Goal: Information Seeking & Learning: Learn about a topic

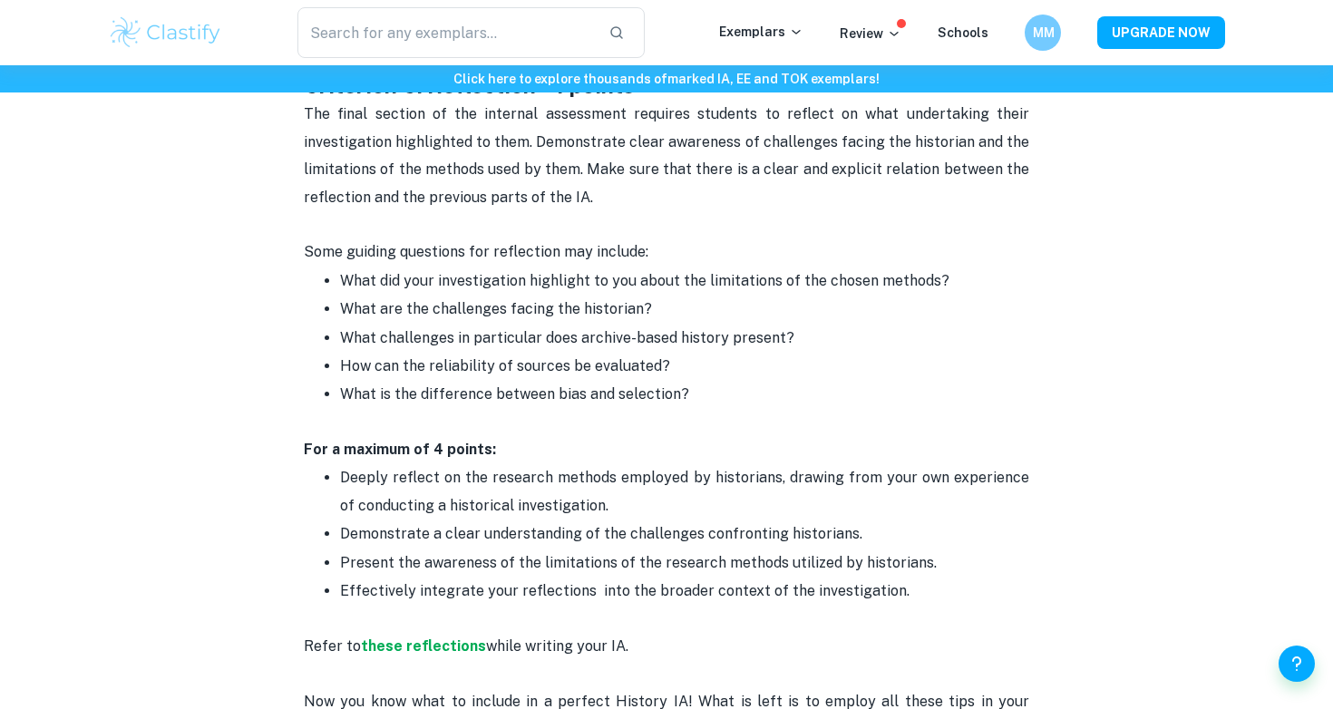
scroll to position [2377, 0]
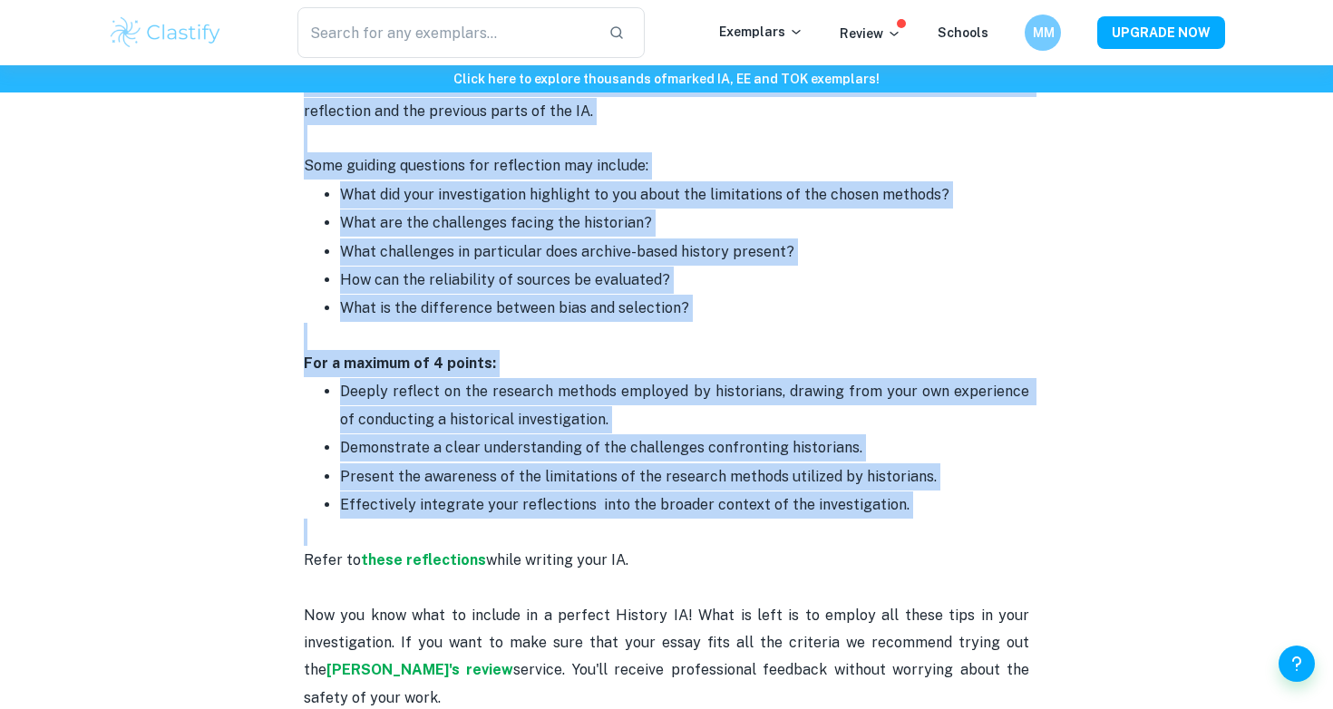
drag, startPoint x: 304, startPoint y: 198, endPoint x: 866, endPoint y: 471, distance: 625.2
copy div "Loremipsu D: Sitametconsect adi elitseddoe te incidid - 2 utlabo Etdol magn ali…"
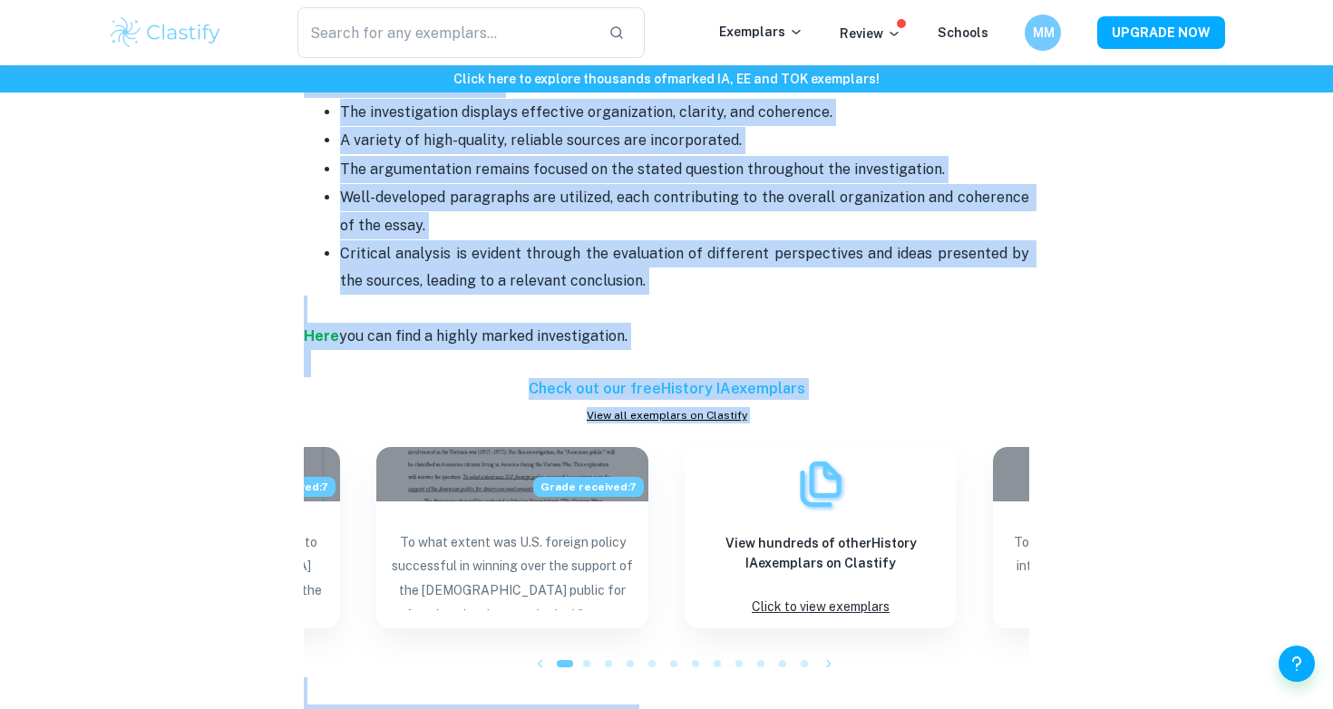
scroll to position [1670, 0]
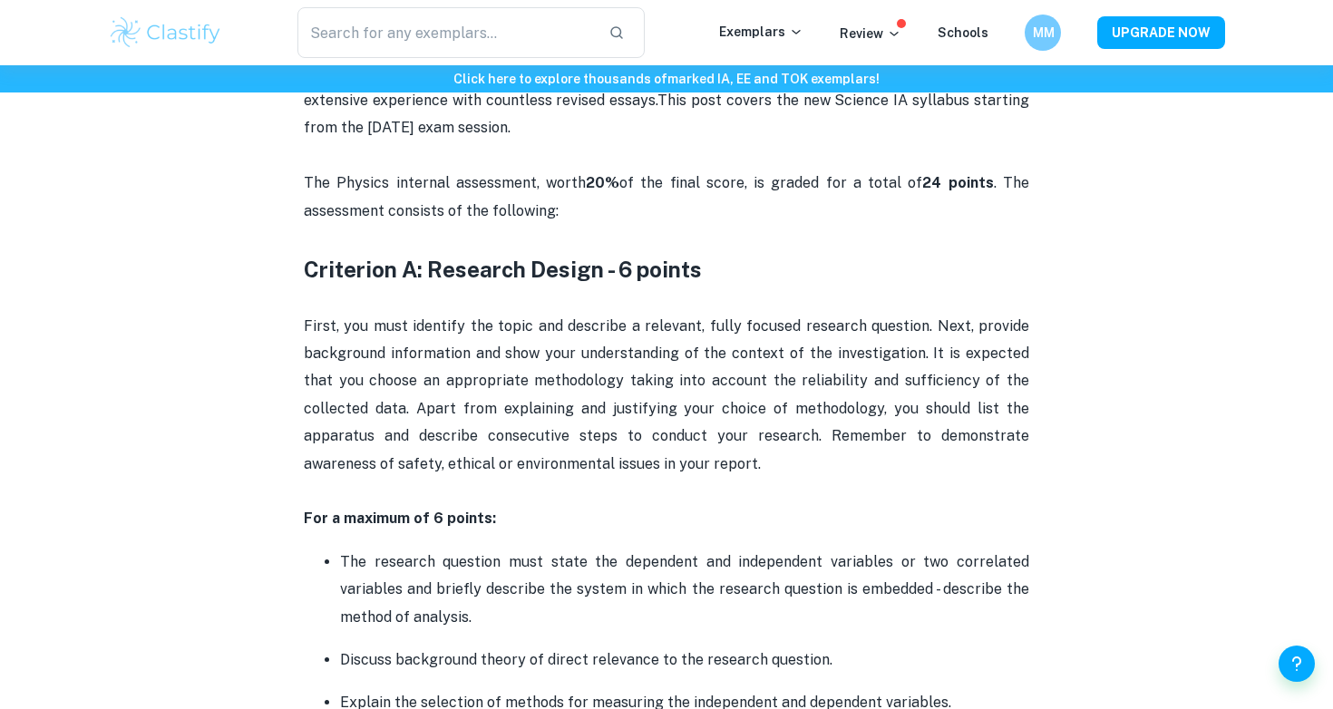
scroll to position [800, 0]
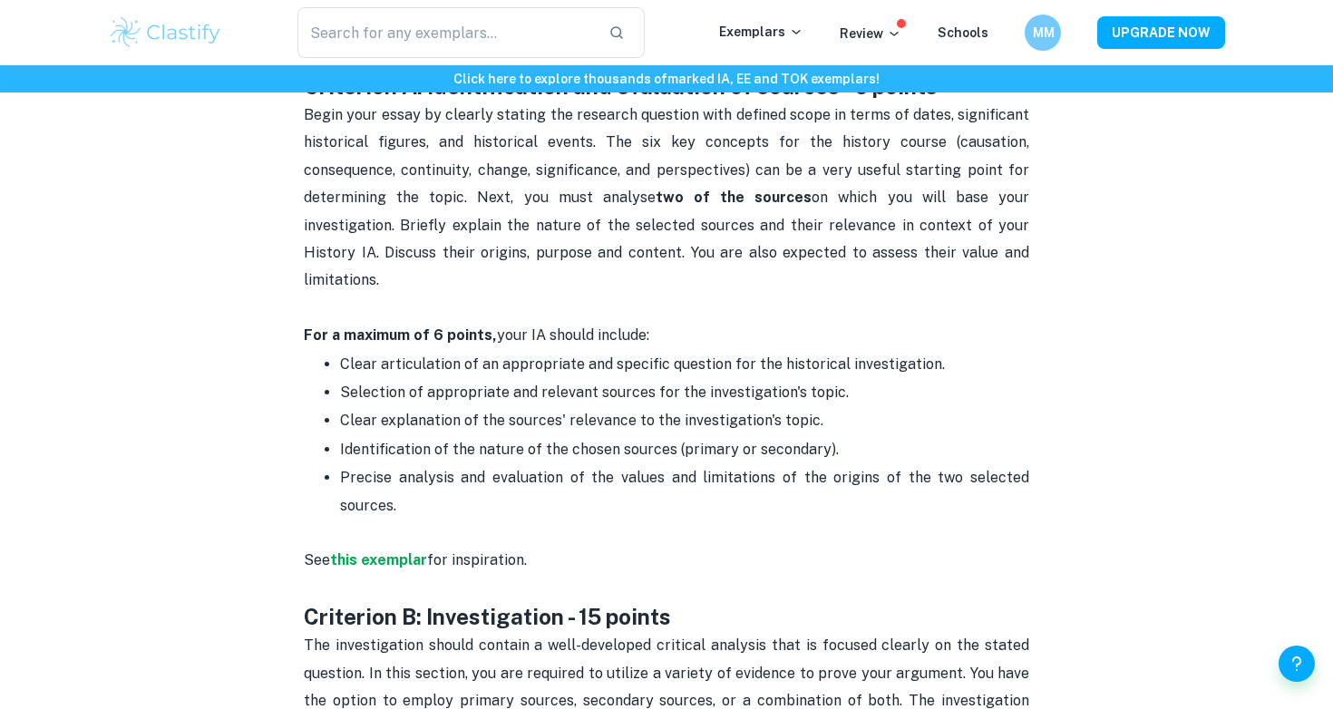
scroll to position [930, 0]
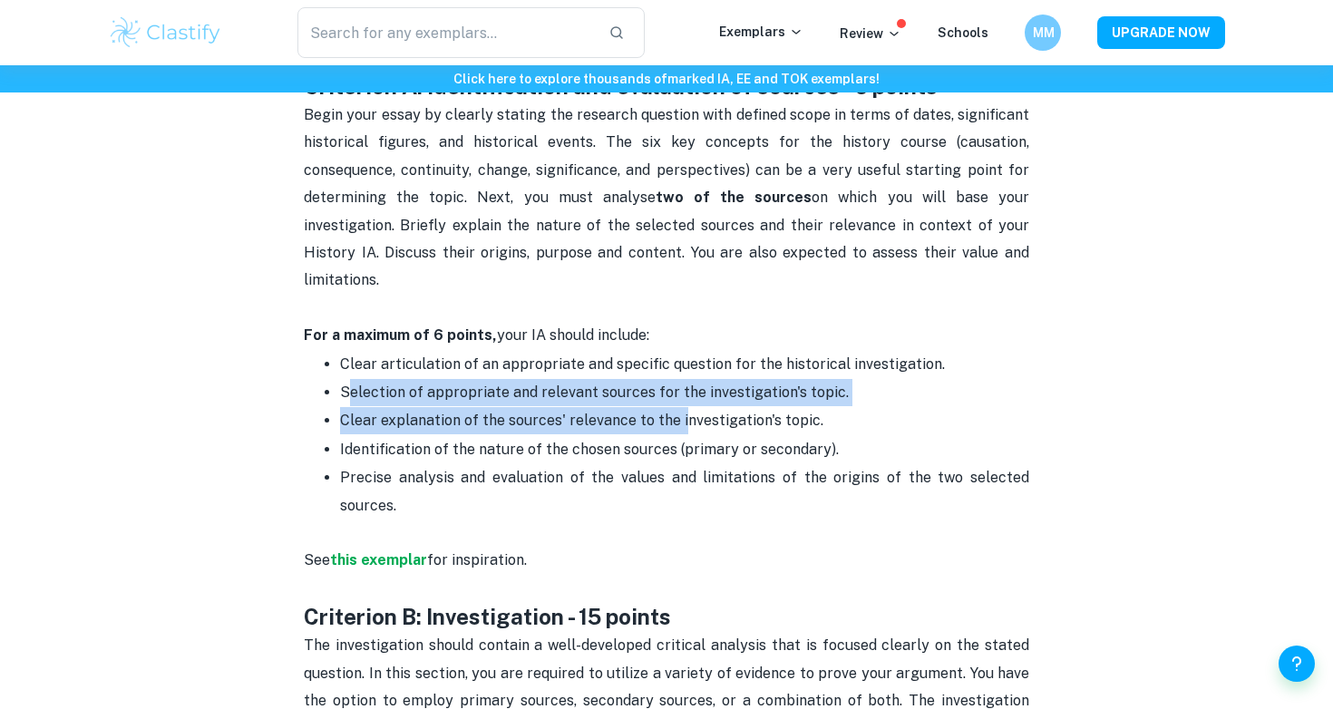
drag, startPoint x: 348, startPoint y: 347, endPoint x: 673, endPoint y: 379, distance: 326.1
click at [679, 387] on ul "Clear articulation of an appropriate and specific question for the historical i…" at bounding box center [666, 435] width 725 height 170
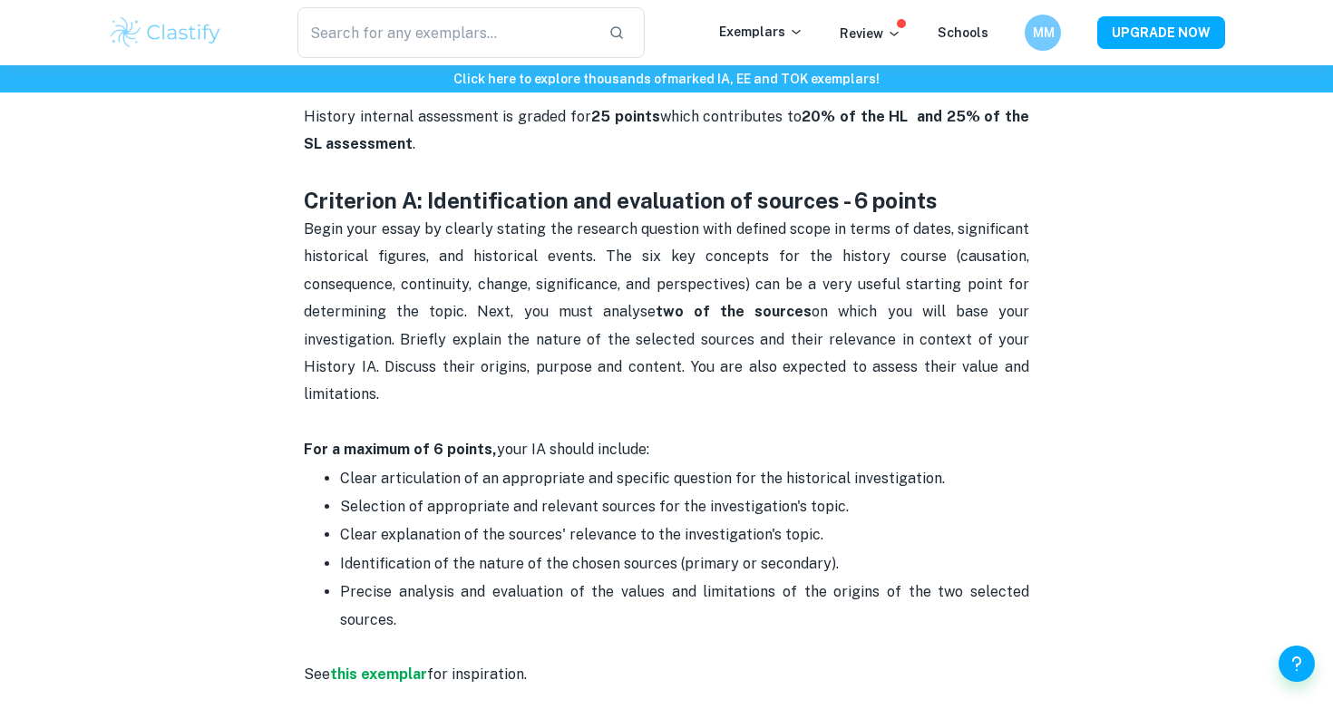
scroll to position [820, 0]
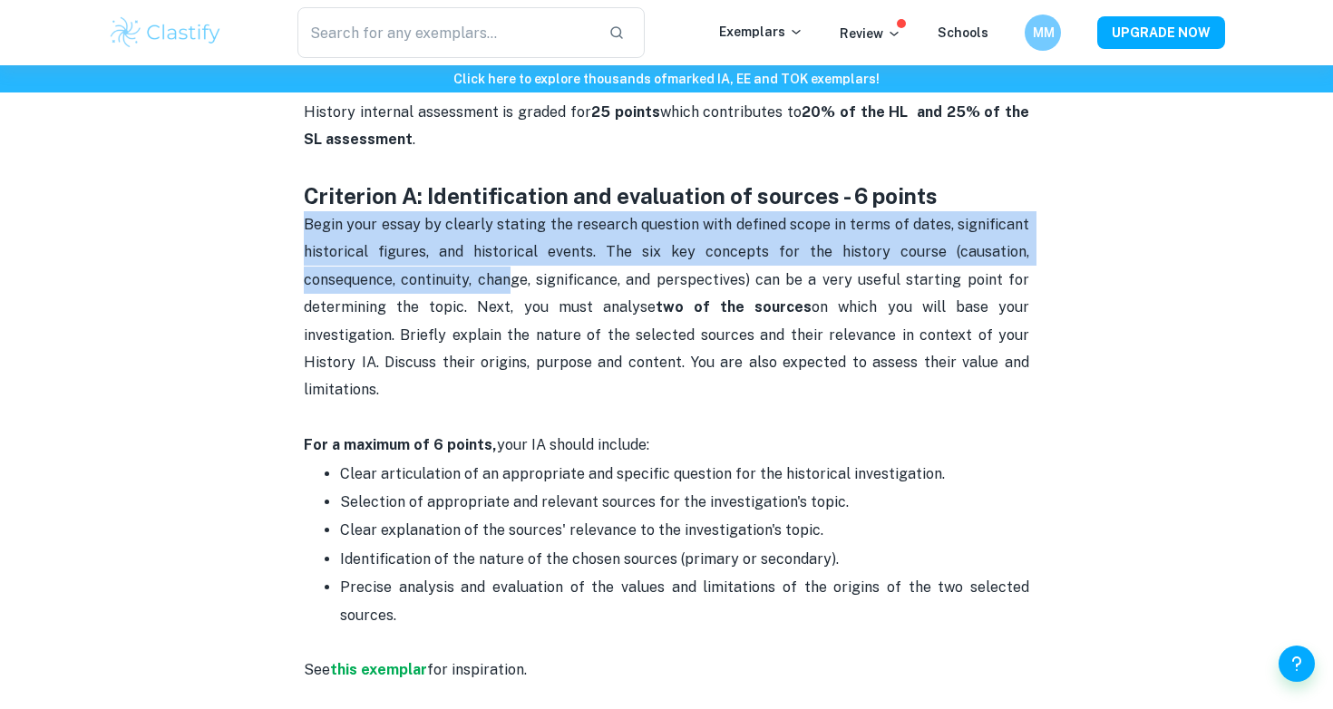
drag, startPoint x: 286, startPoint y: 218, endPoint x: 513, endPoint y: 265, distance: 231.5
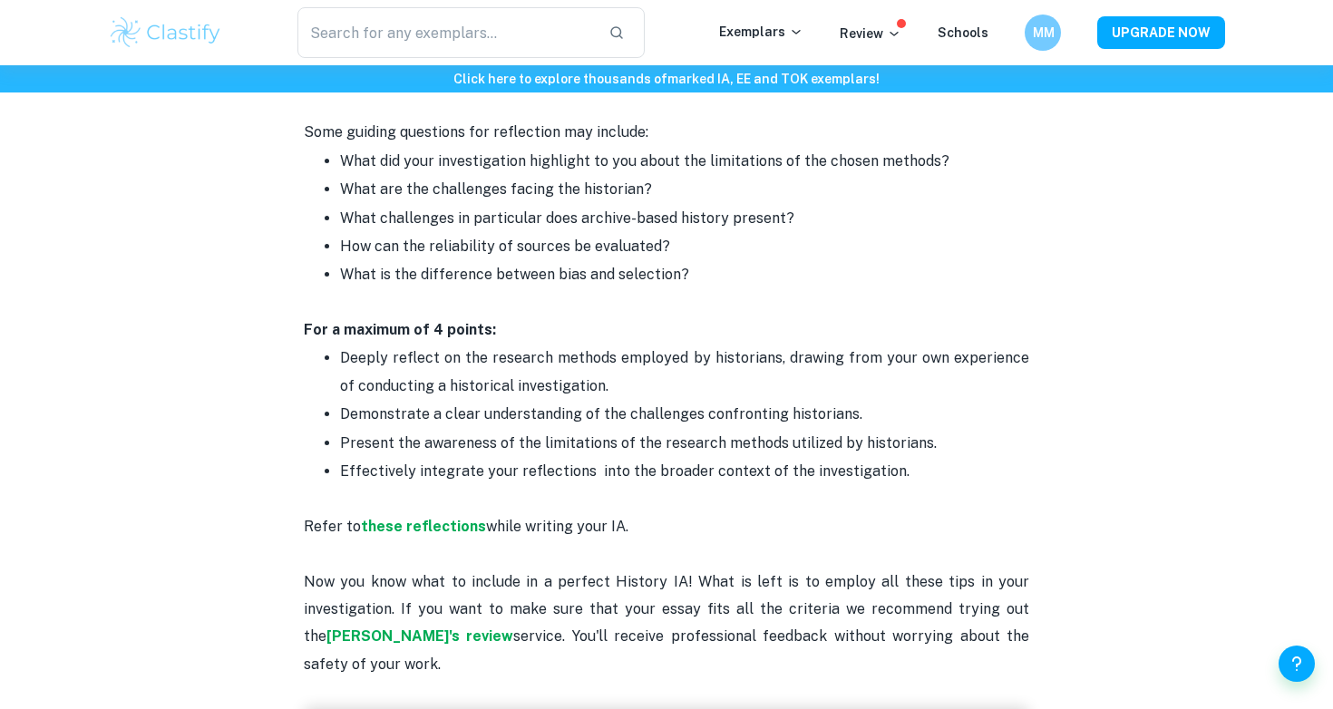
scroll to position [2510, 0]
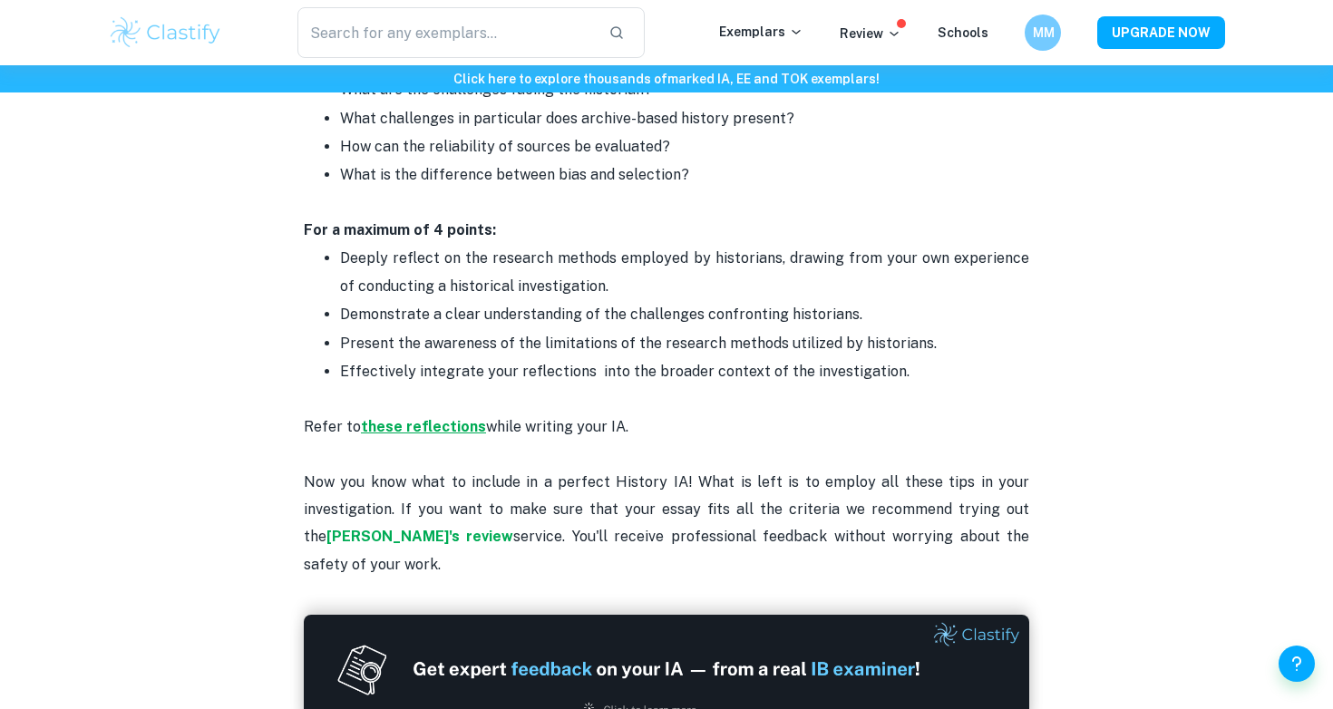
click at [411, 418] on strong "these reflections" at bounding box center [423, 426] width 125 height 17
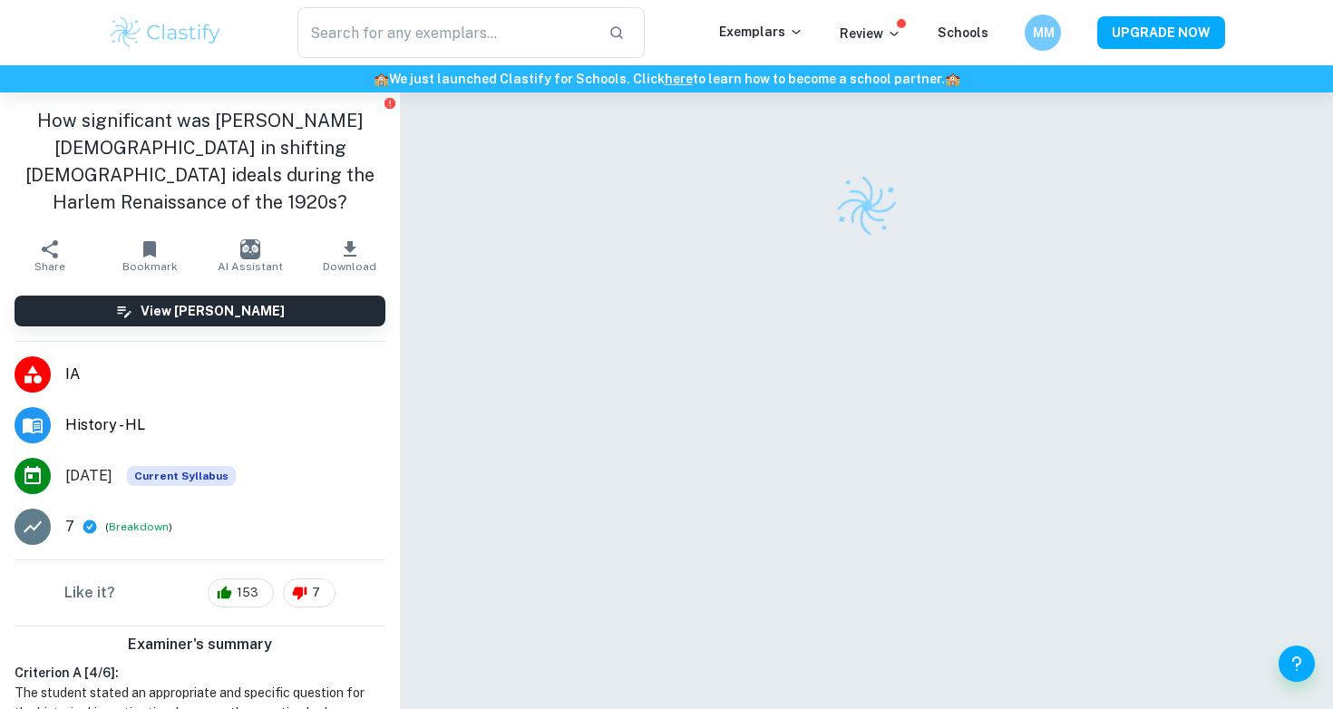
checkbox input "true"
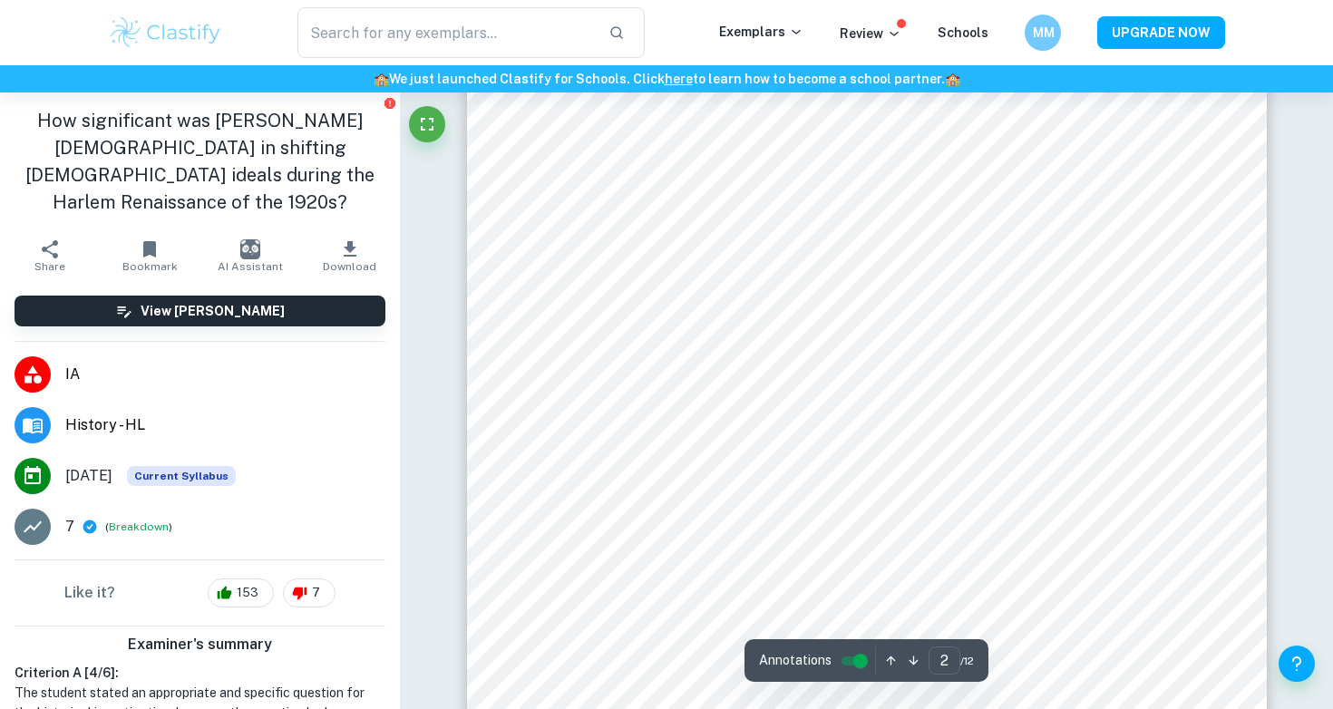
scroll to position [950, 0]
type input "4"
